Goal: Ask a question

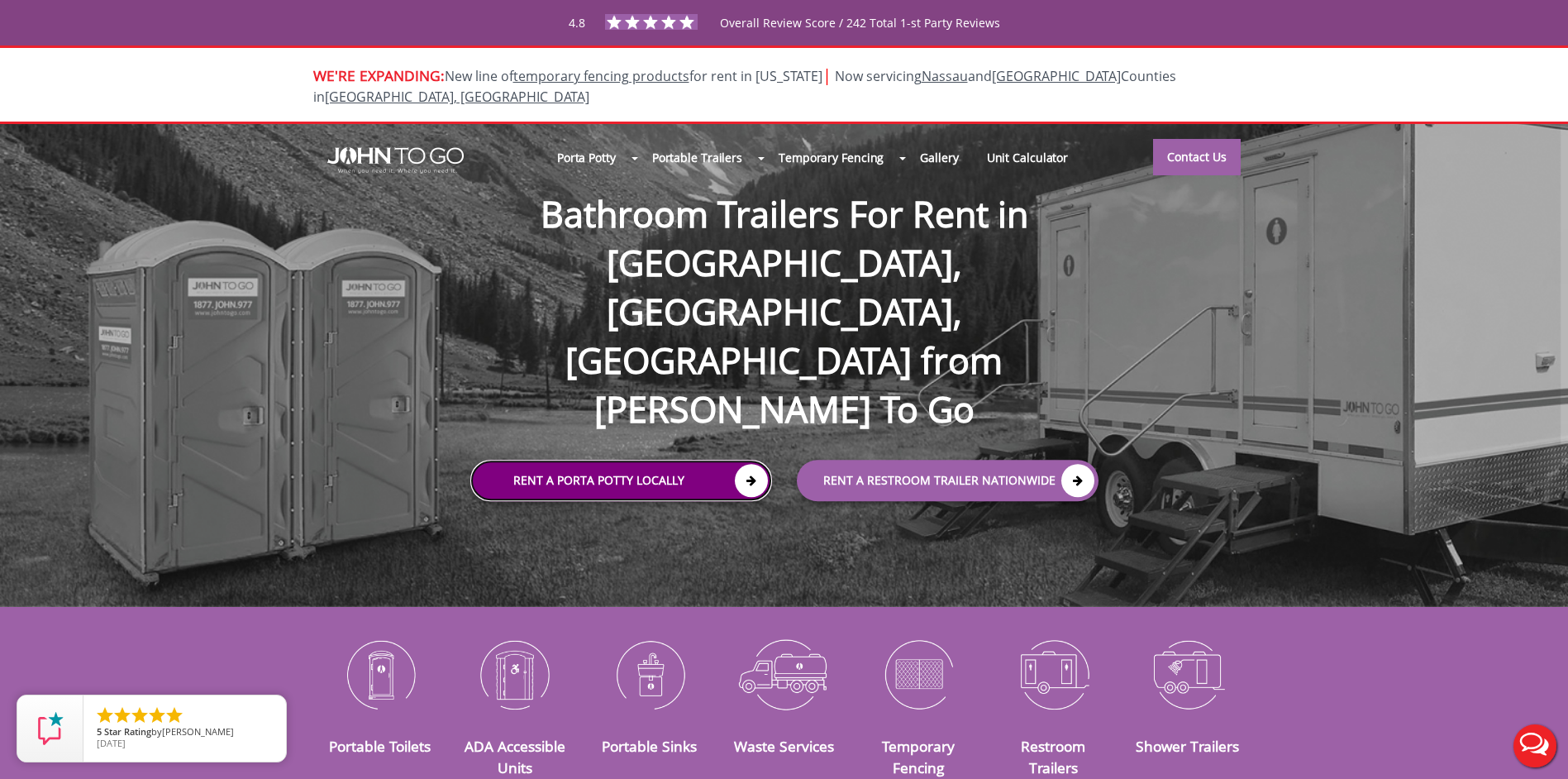
click at [604, 461] on link "Rent a Porta Potty Locally" at bounding box center [621, 481] width 302 height 41
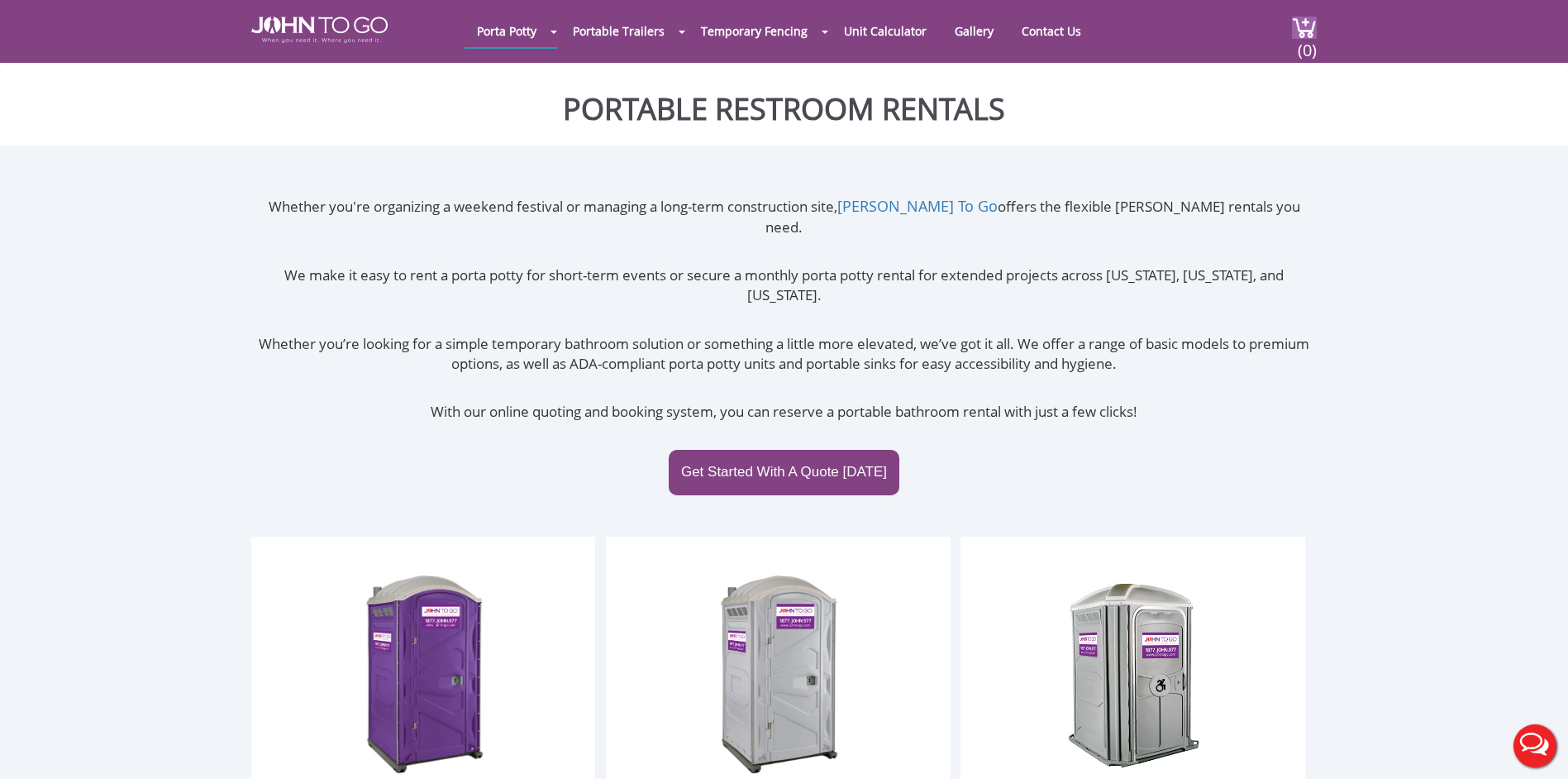
scroll to position [331, 0]
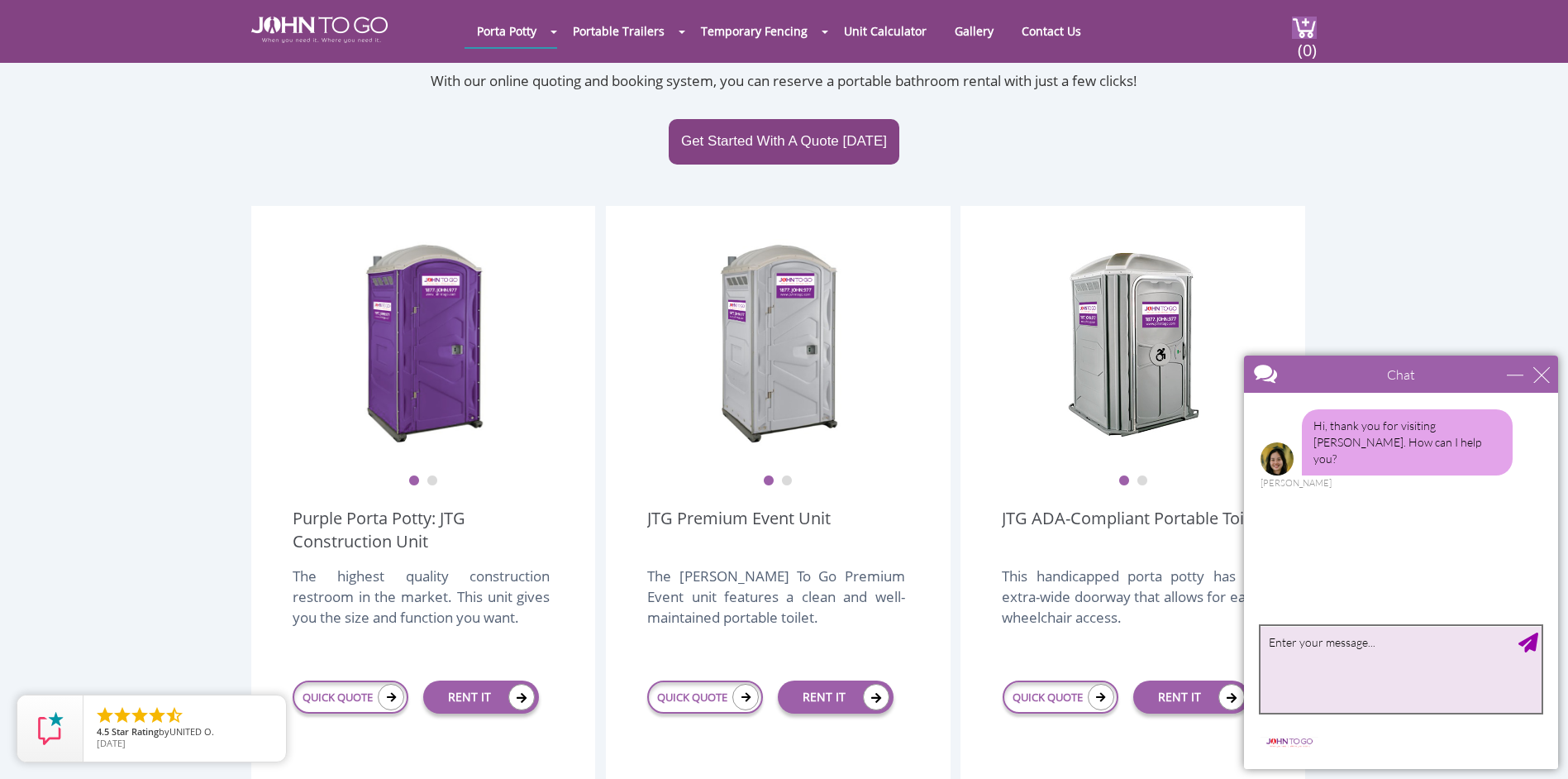
click at [1317, 660] on textarea "type your message" at bounding box center [1401, 669] width 281 height 87
type textarea "HI,"
type textarea "i was hoping to rent a porta potty thi weekend?"
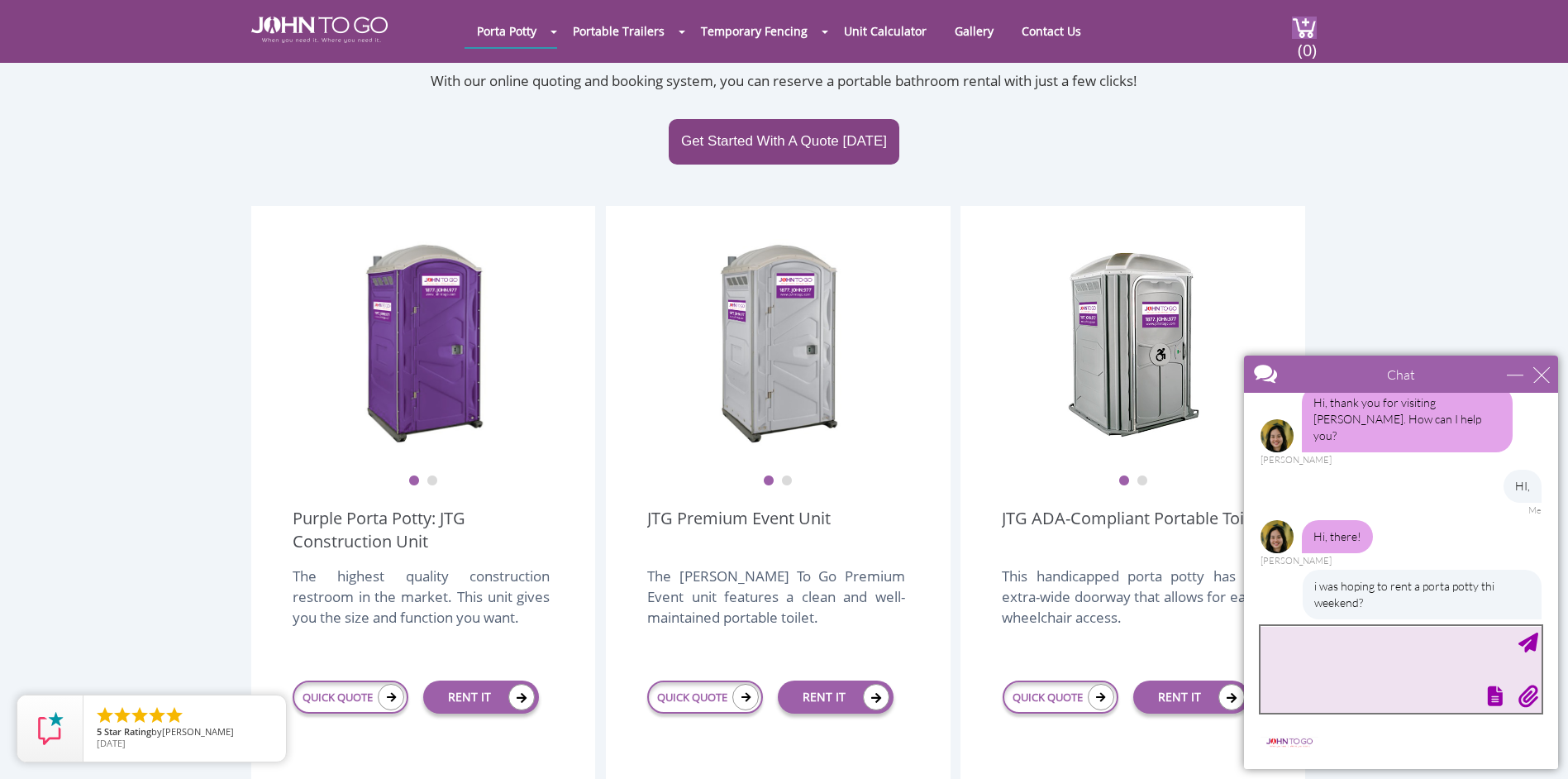
scroll to position [107, 0]
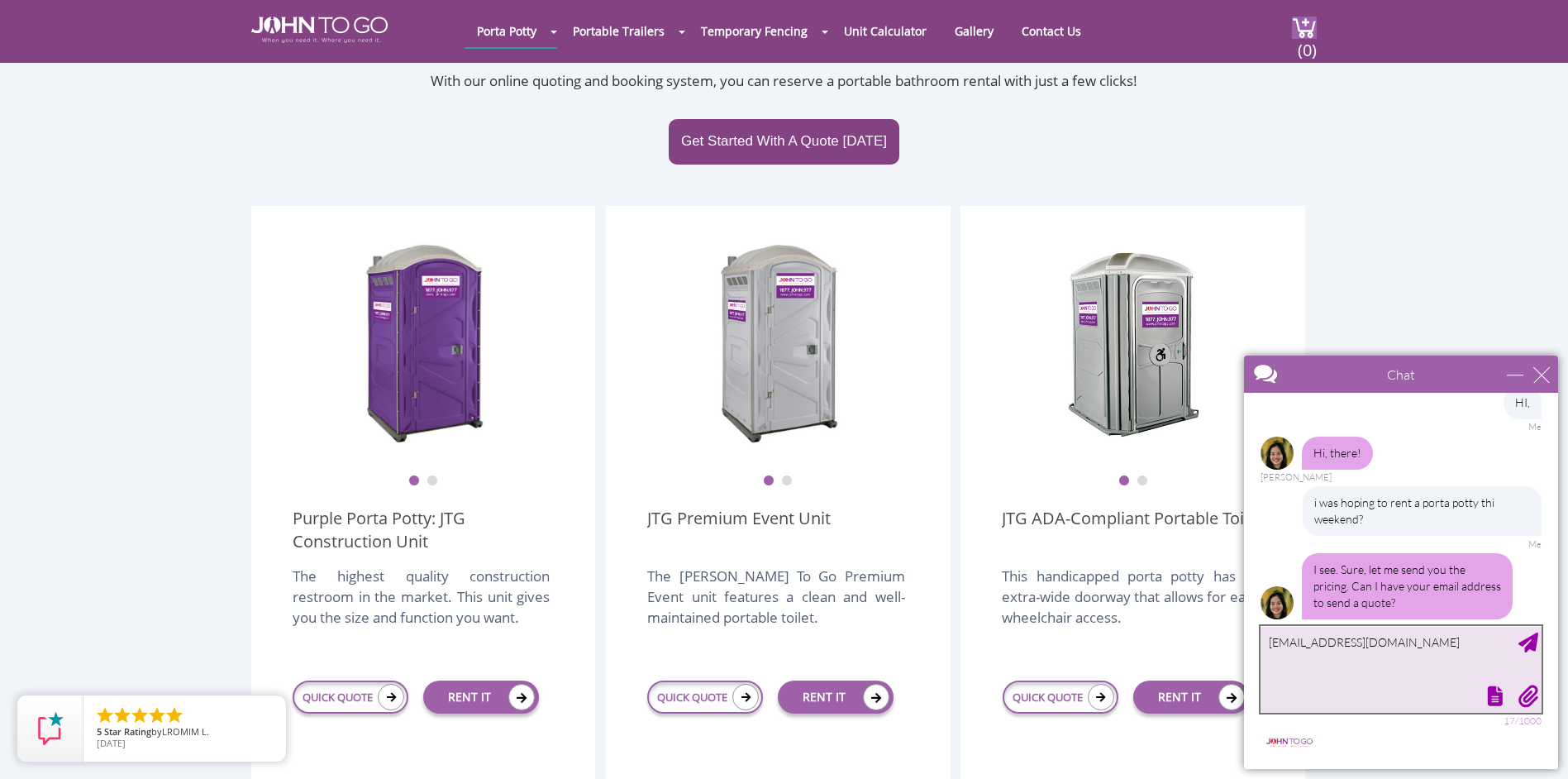
type textarea "[EMAIL_ADDRESS][DOMAIN_NAME]"
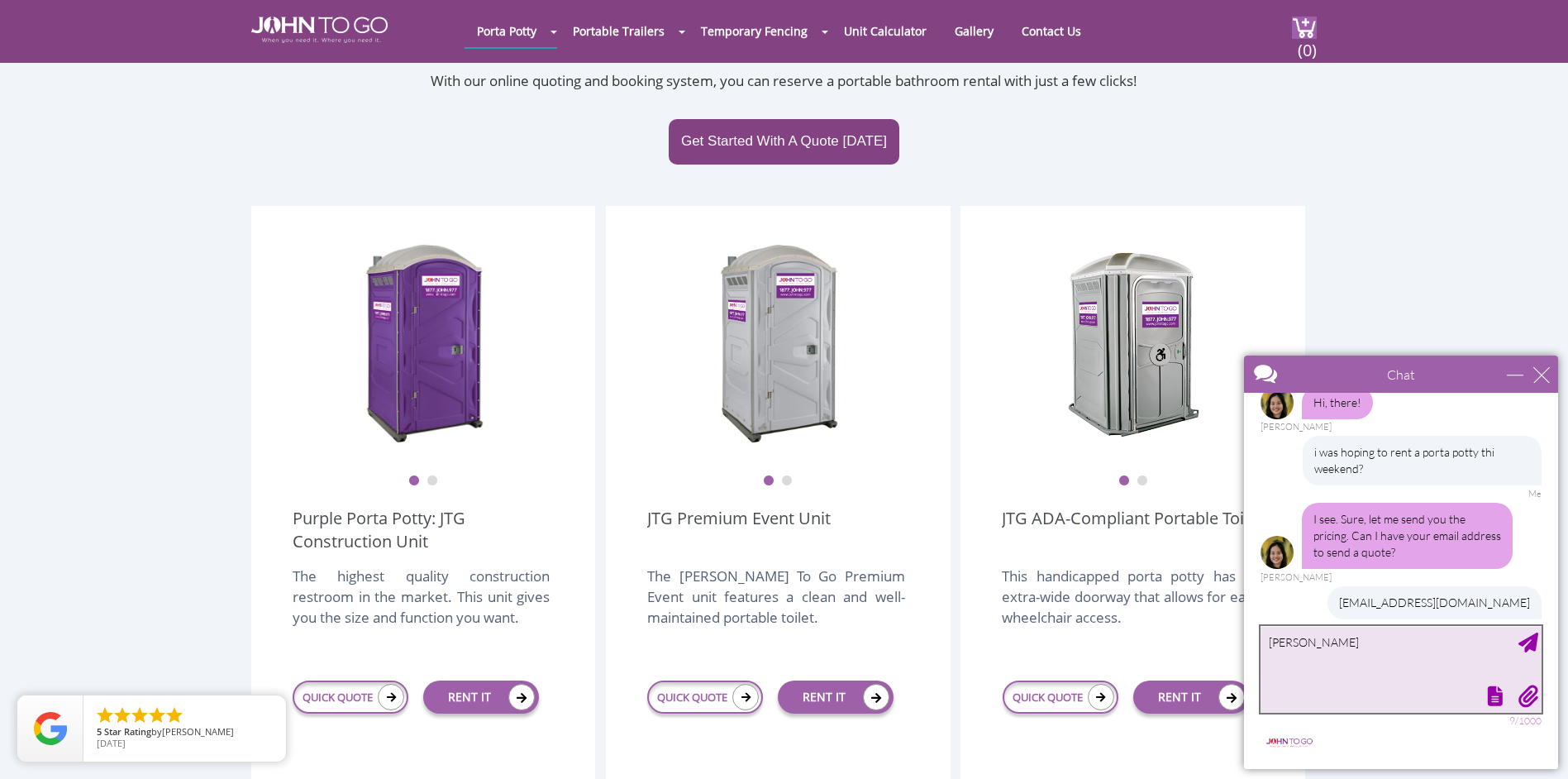
type textarea "[PERSON_NAME]"
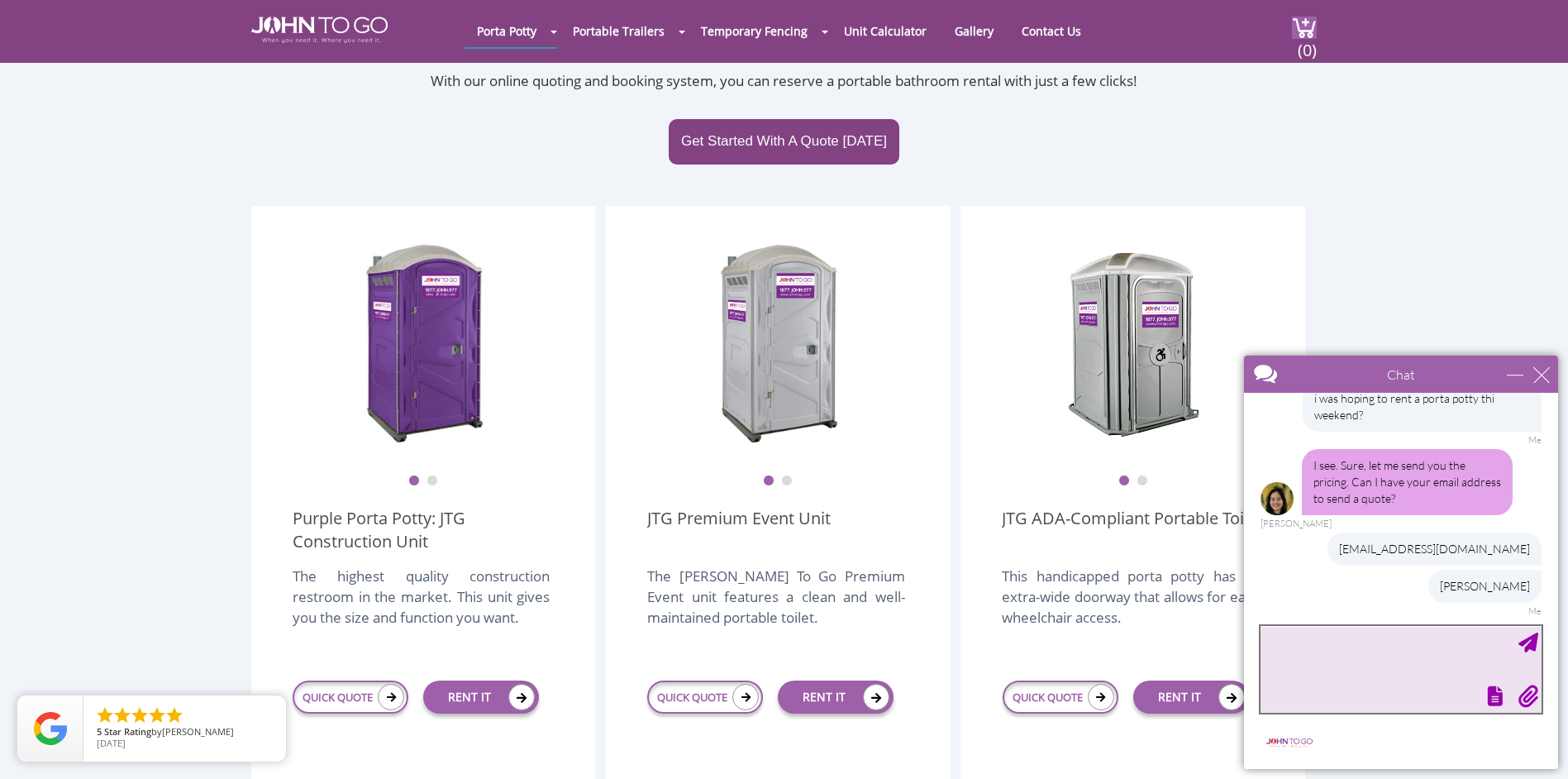
scroll to position [195, 0]
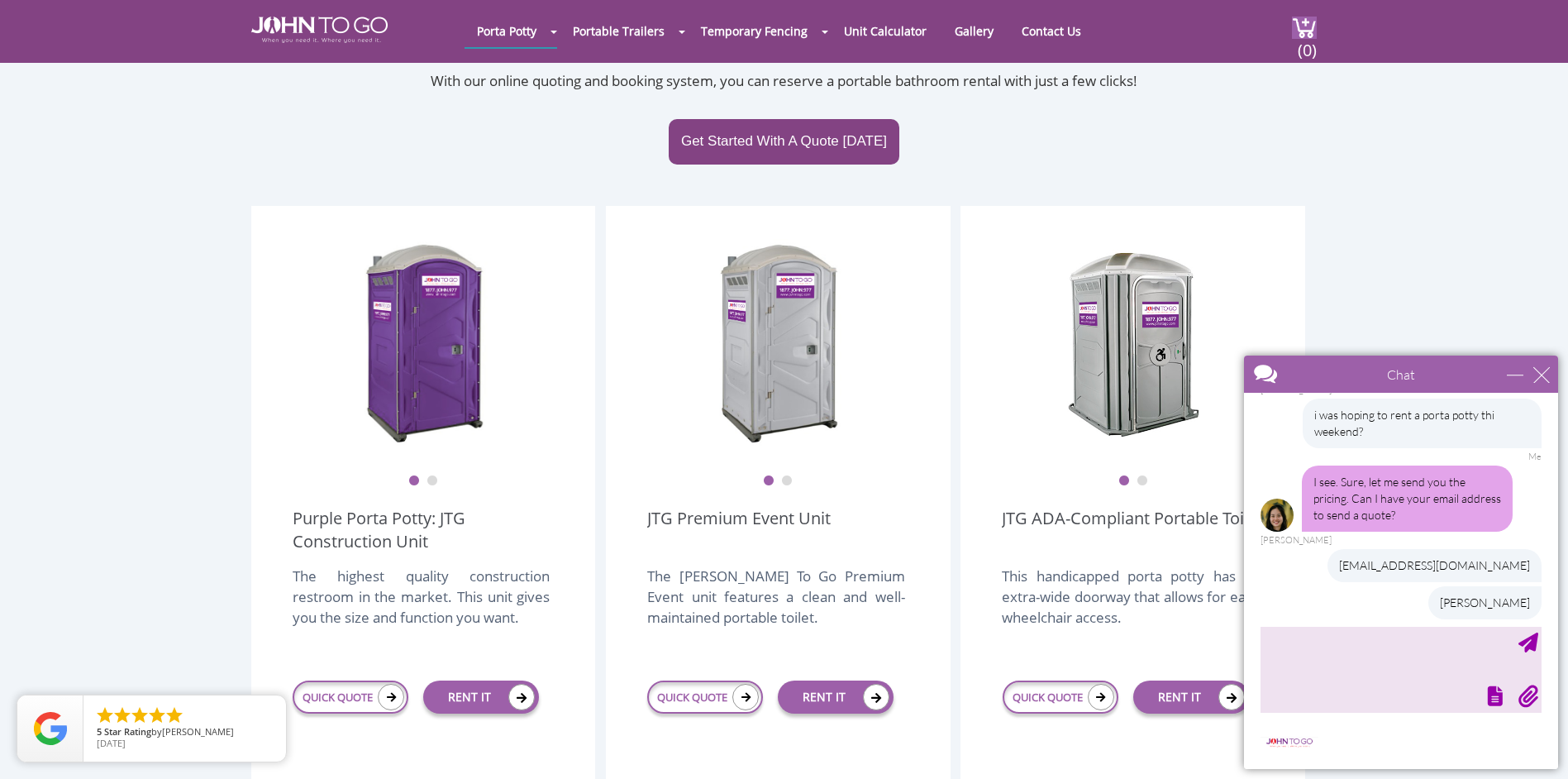
click at [1324, 601] on div "[EMAIL_ADDRESS][DOMAIN_NAME] [PERSON_NAME] Me" at bounding box center [1401, 591] width 281 height 84
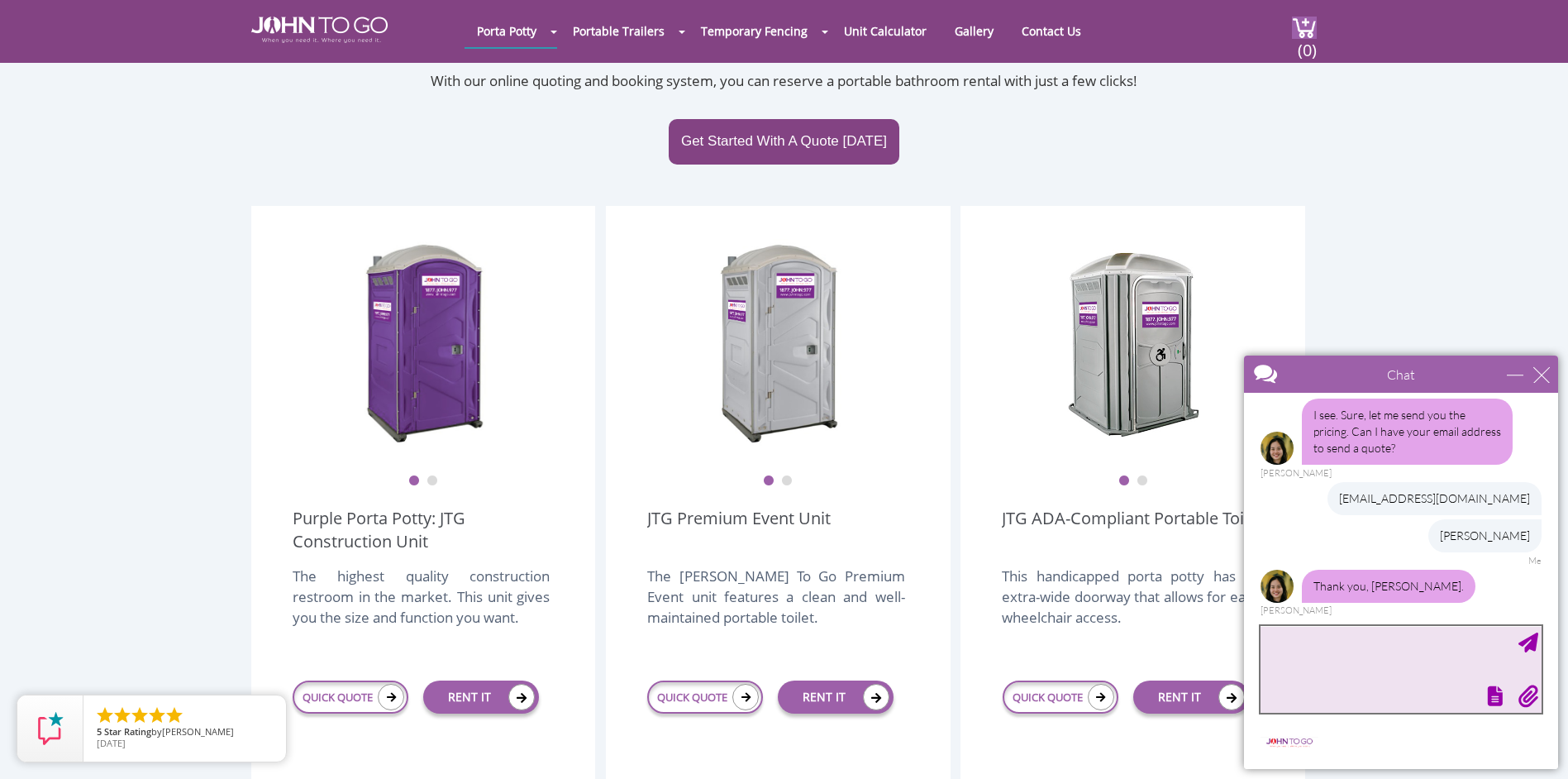
scroll to position [244, 0]
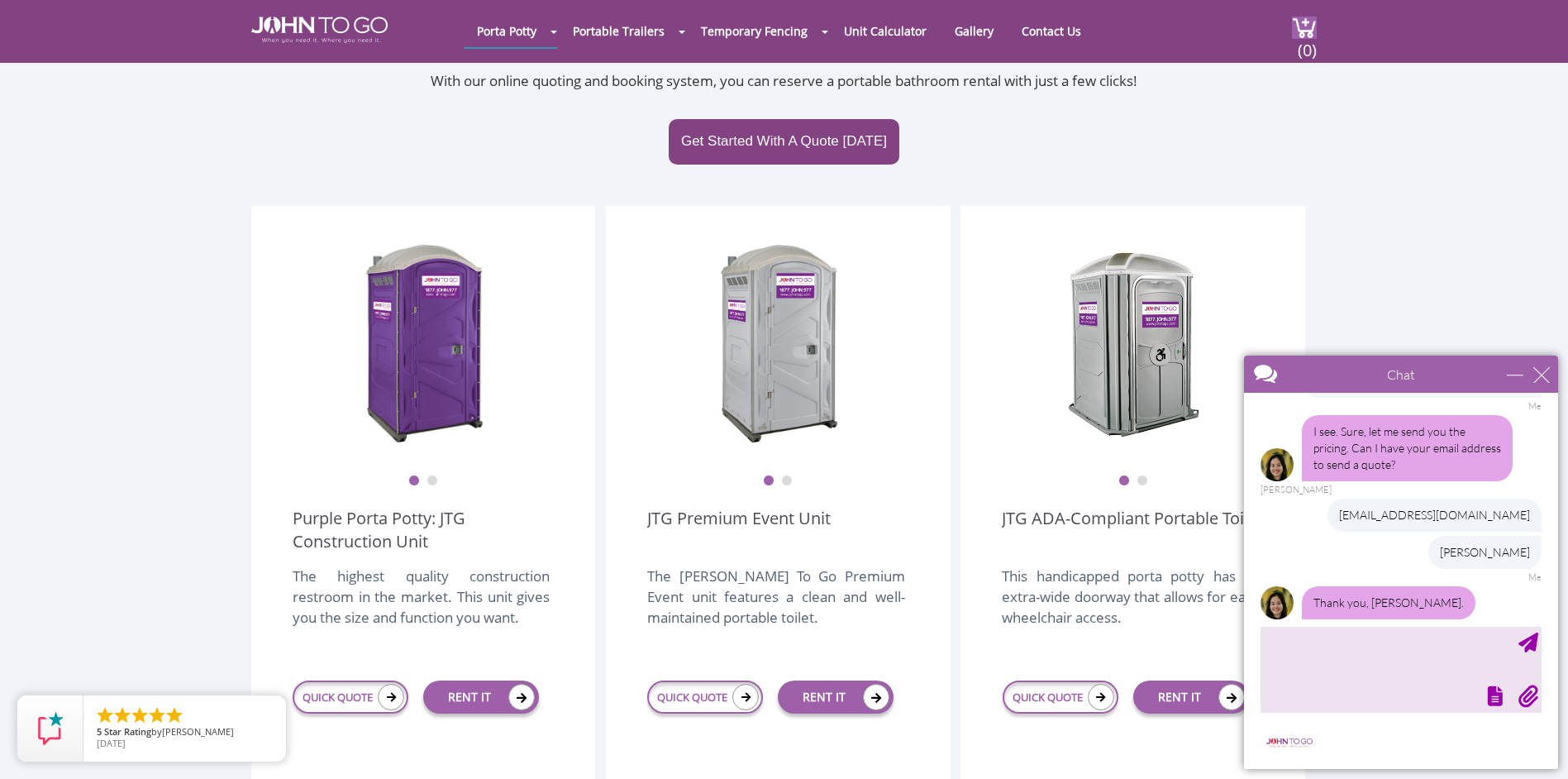
click at [1367, 733] on div "CLOSE RETURN TO CHAT CANCEL UPLOAD MESSAGE NOT FOUND: [EN][63]. MESSAGE NOT FOU…" at bounding box center [1401, 744] width 314 height 50
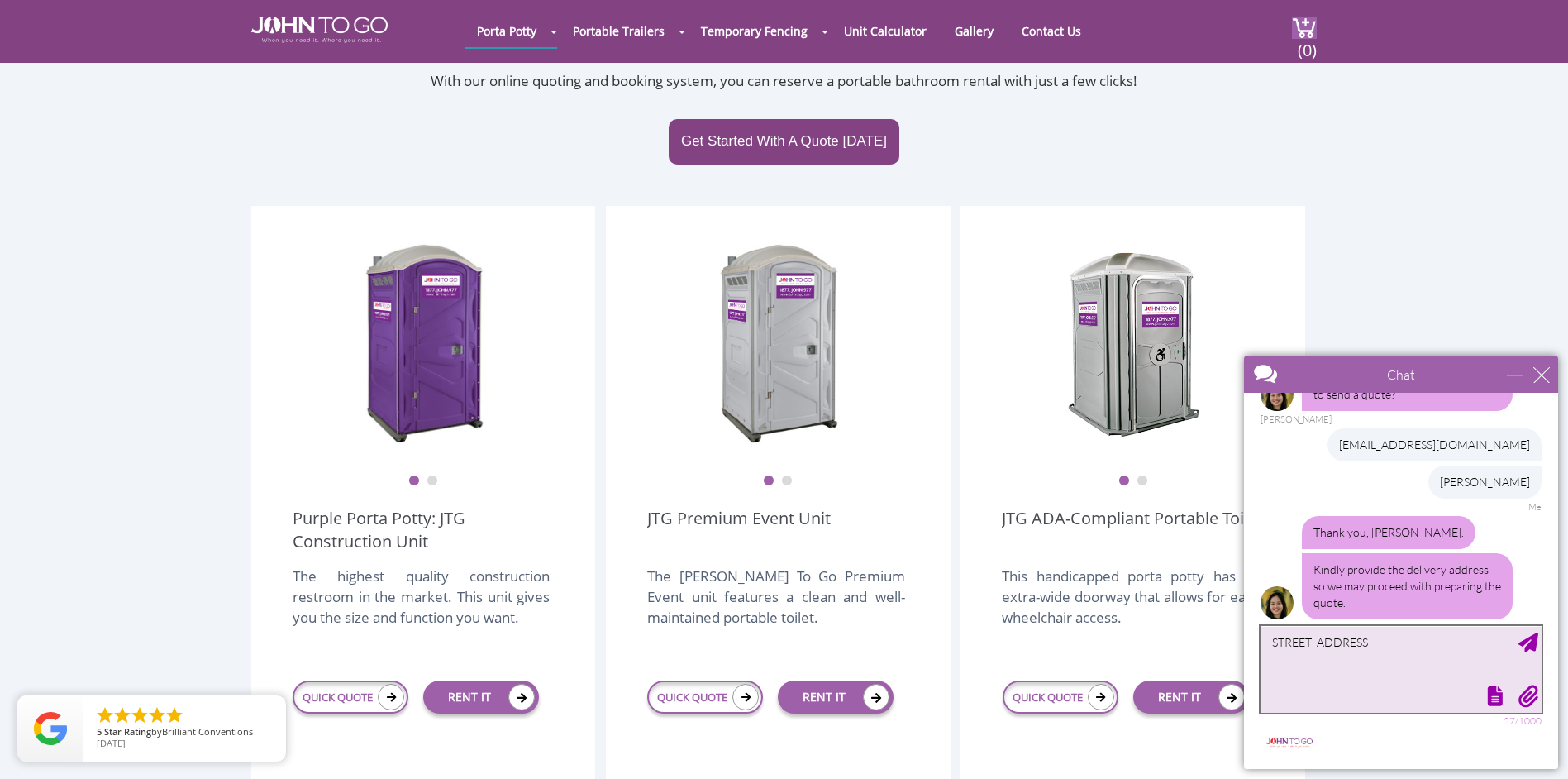
type textarea "[STREET_ADDRESS][PERSON_NAME]"
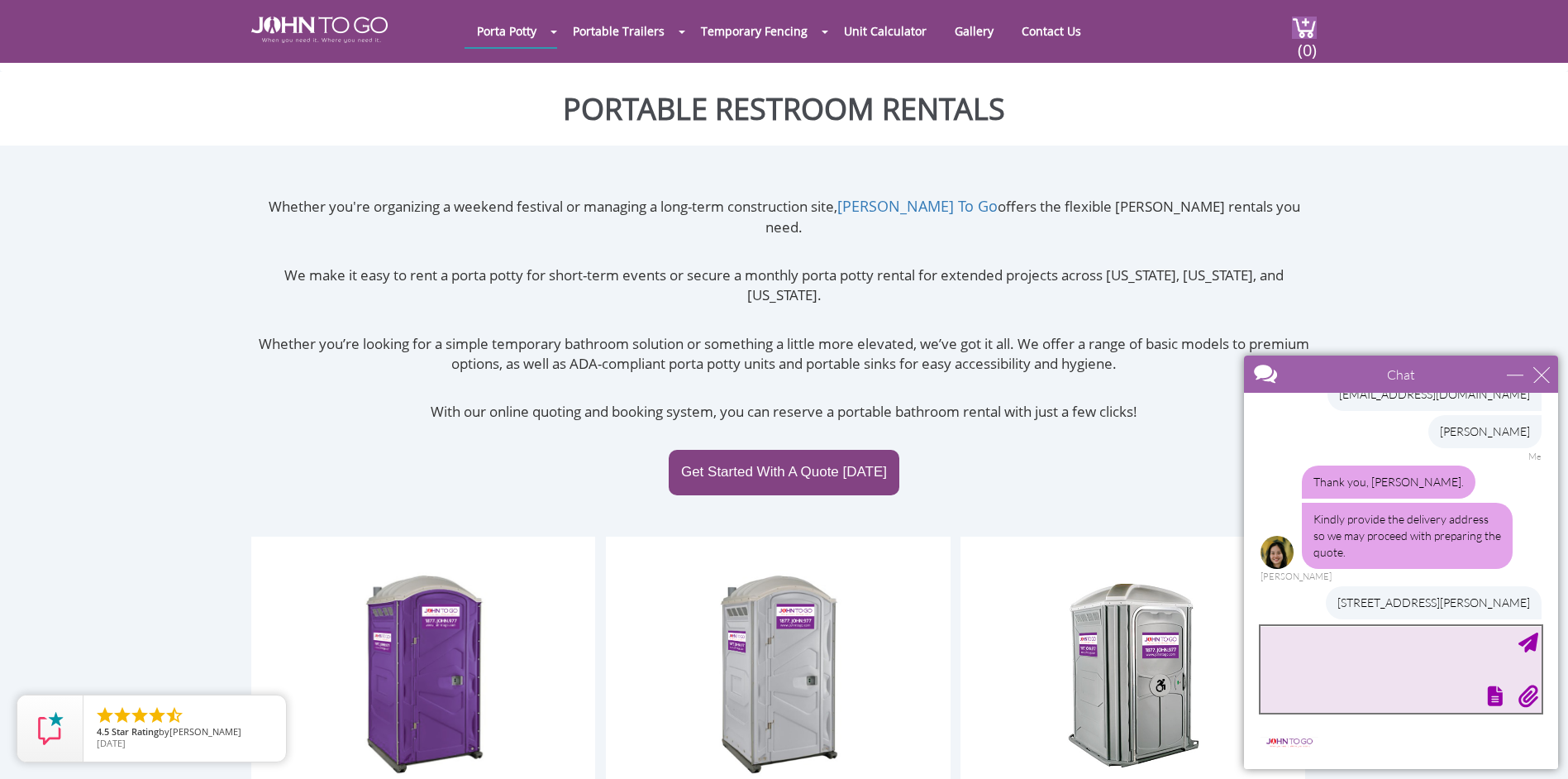
scroll to position [415, 0]
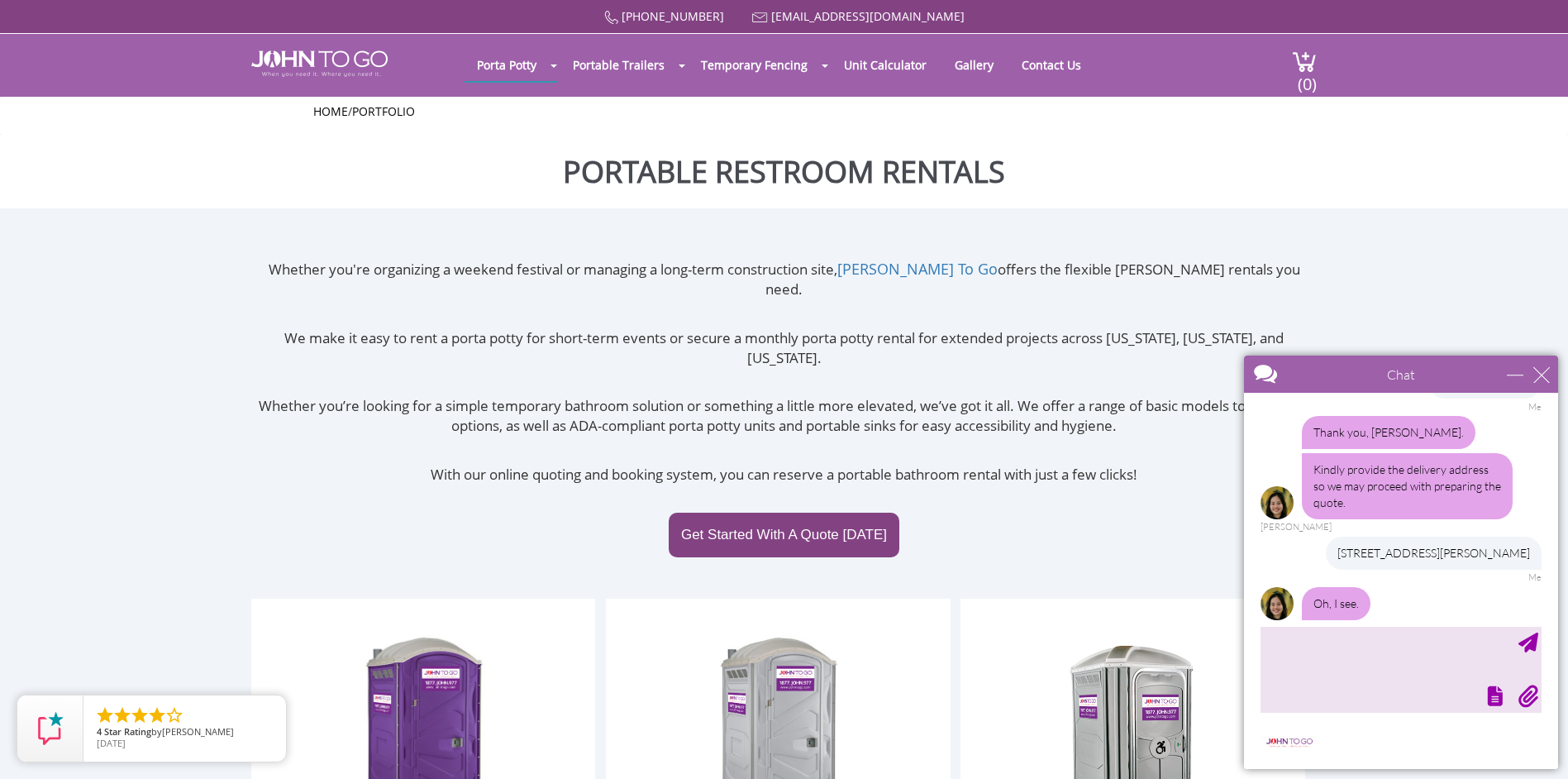
click at [454, 156] on h1 "Portable Restroom Rentals" at bounding box center [784, 171] width 1568 height 74
click at [318, 57] on img at bounding box center [319, 63] width 136 height 26
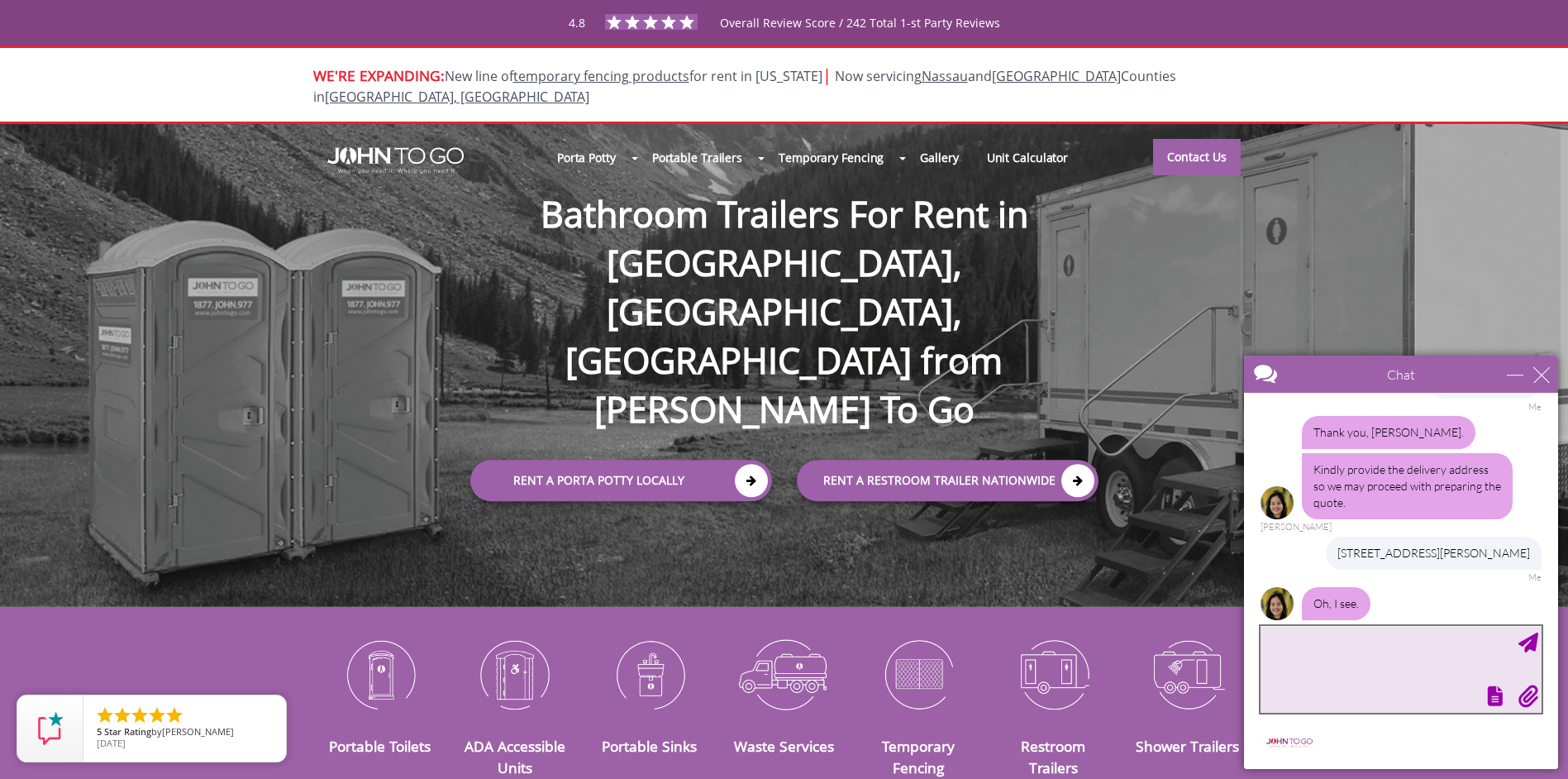
click at [1291, 673] on textarea "type your message" at bounding box center [1401, 669] width 281 height 87
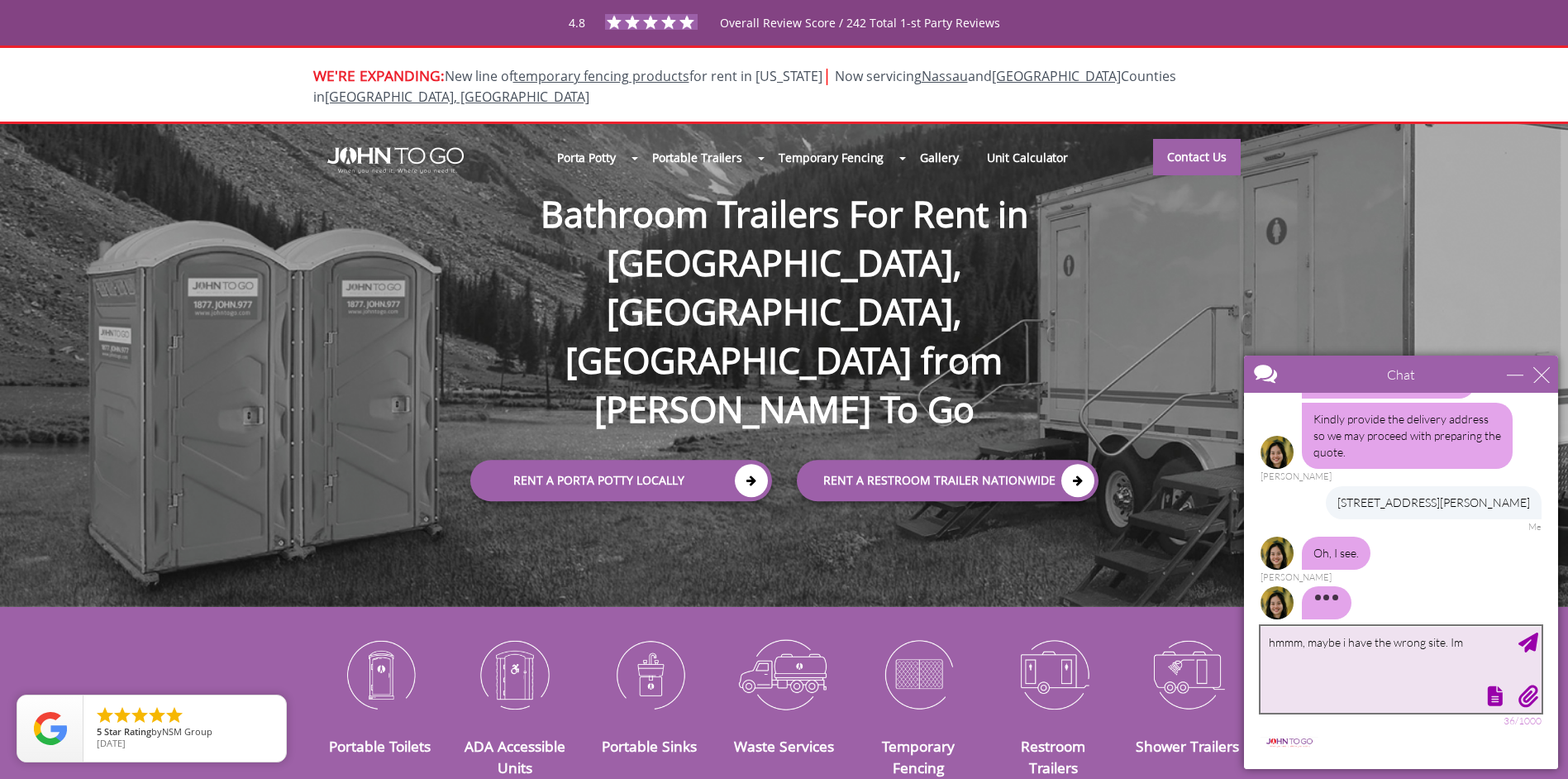
scroll to position [415, 0]
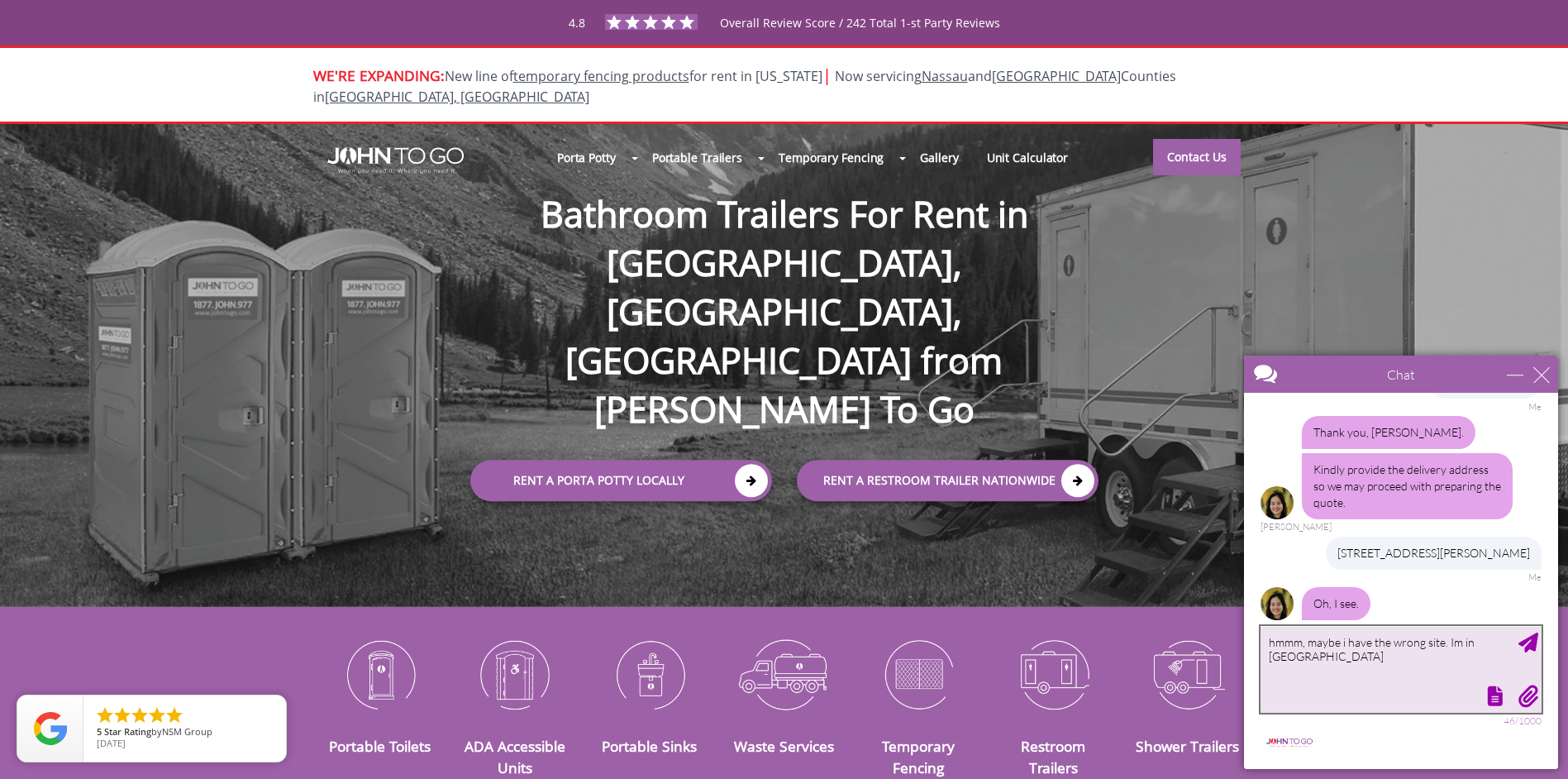
type textarea "hmmm, maybe i have the wrong site. Im in Canada"
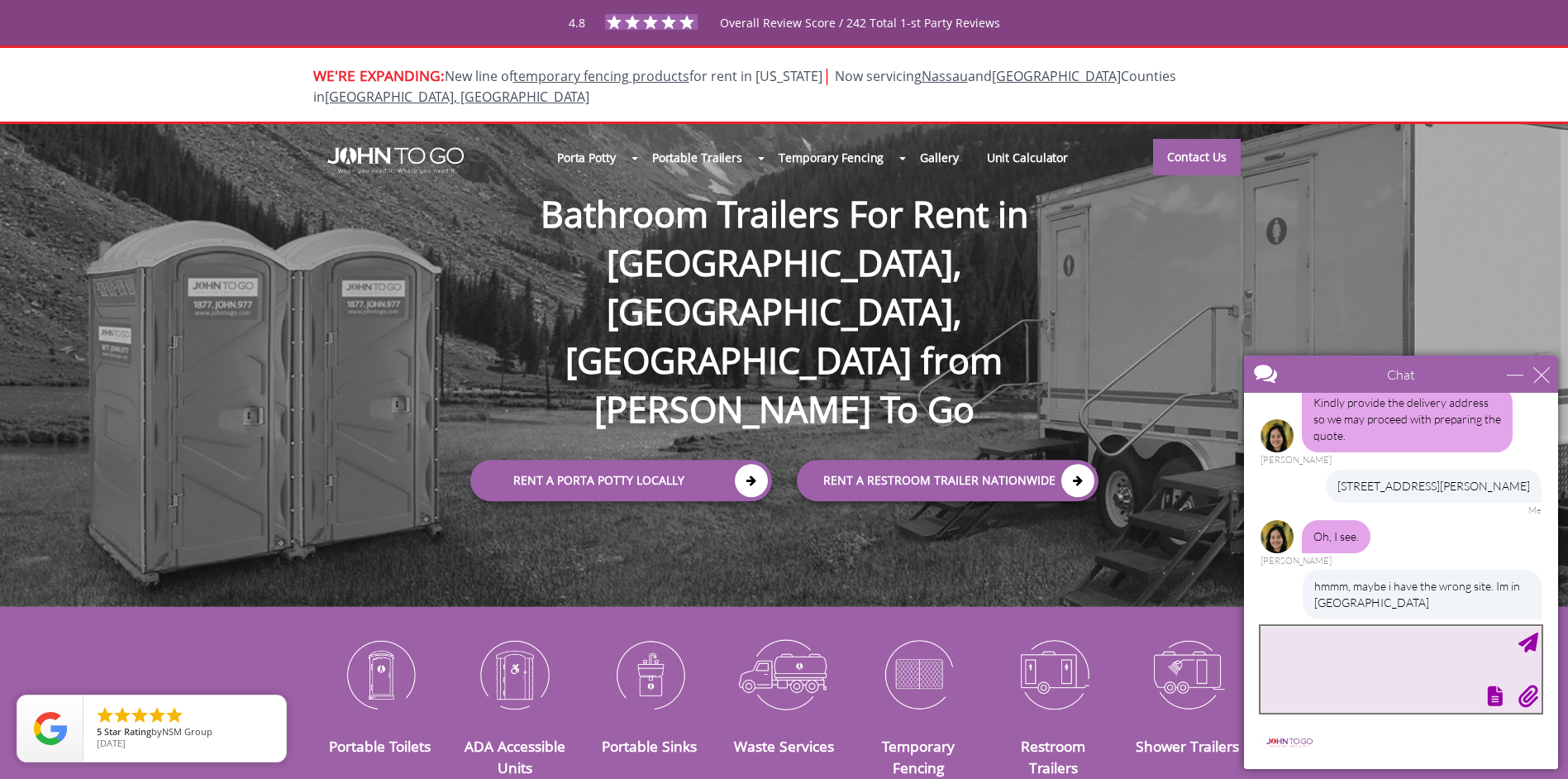
scroll to position [549, 0]
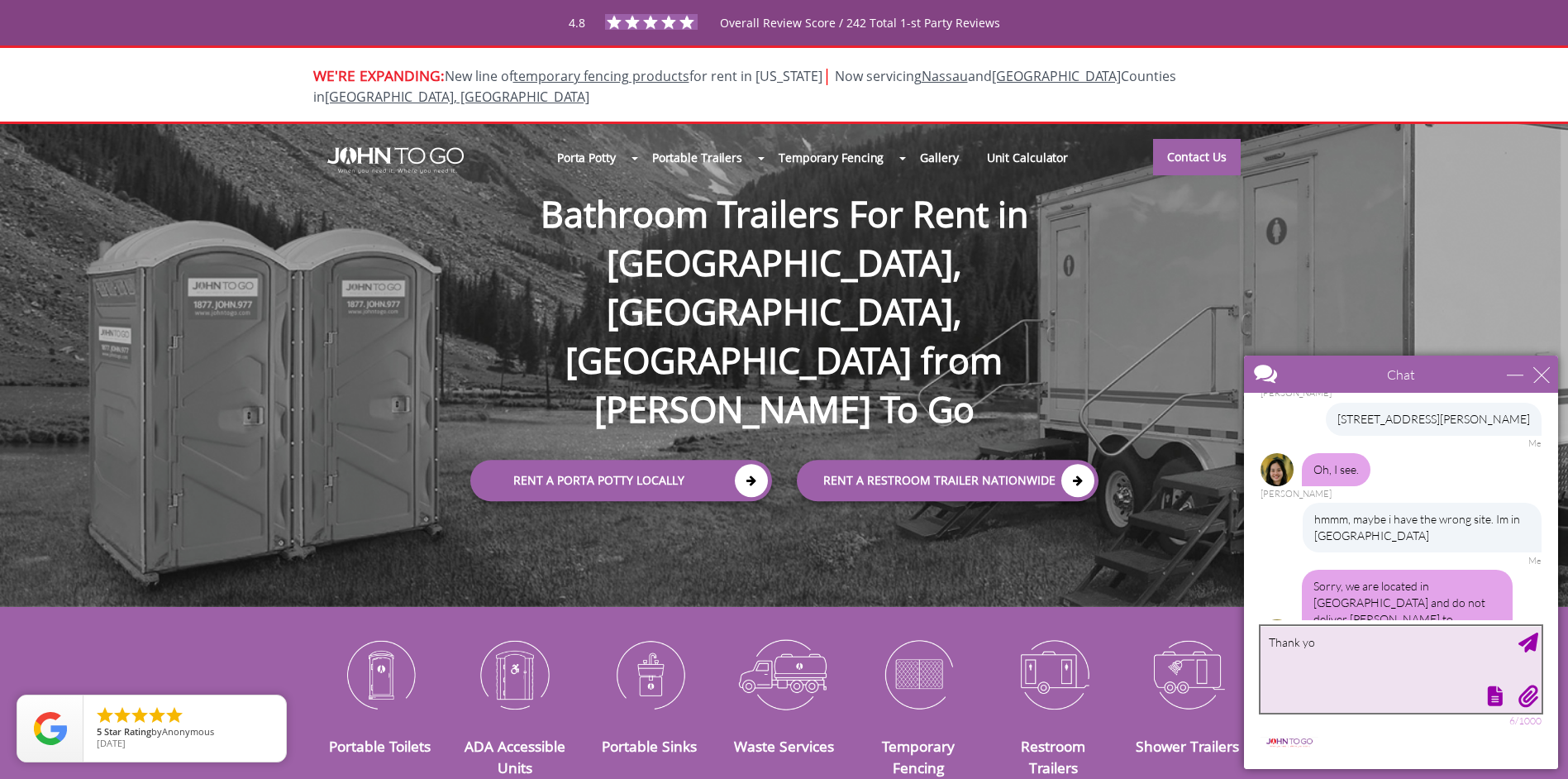
type textarea "Thank you"
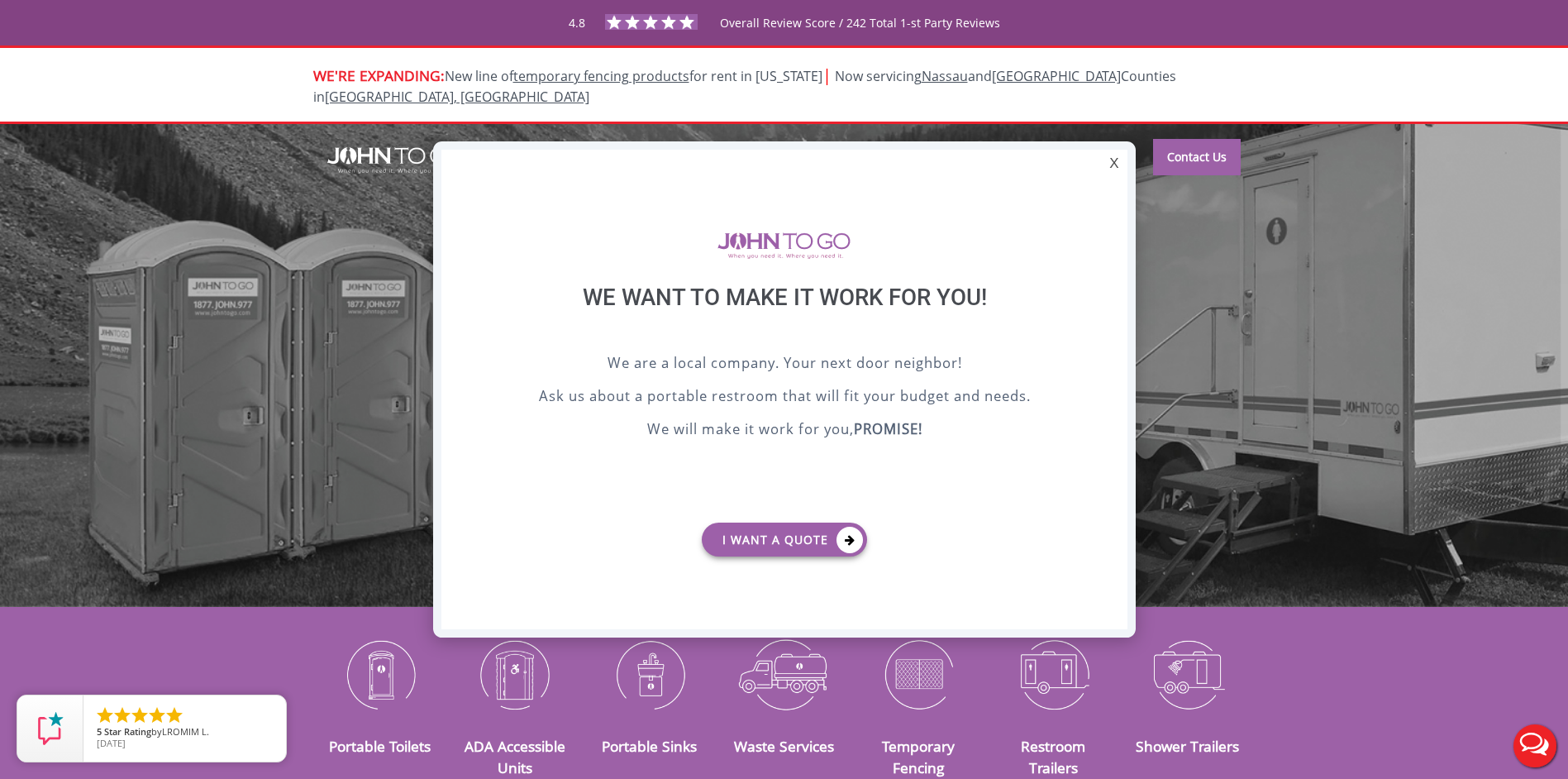
scroll to position [0, 0]
